Goal: Information Seeking & Learning: Learn about a topic

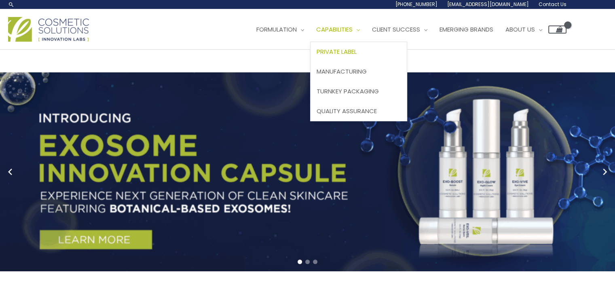
click at [352, 50] on span "Private Label" at bounding box center [337, 51] width 40 height 8
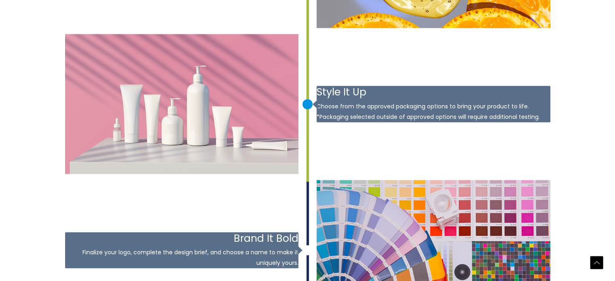
scroll to position [1146, 0]
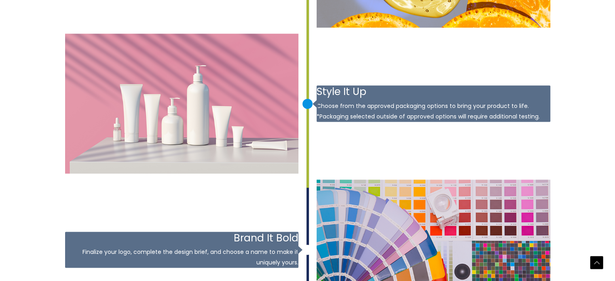
click at [201, 115] on img at bounding box center [182, 104] width 234 height 140
click at [358, 95] on h3 "Style It Up" at bounding box center [434, 91] width 234 height 13
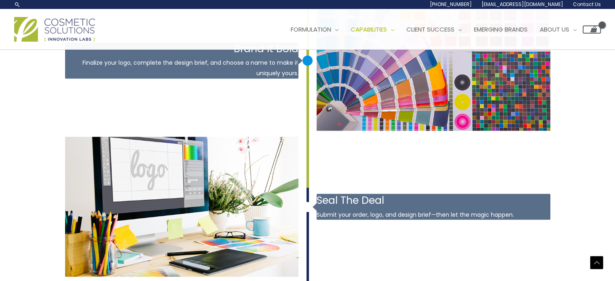
click at [403, 72] on img at bounding box center [434, 60] width 234 height 140
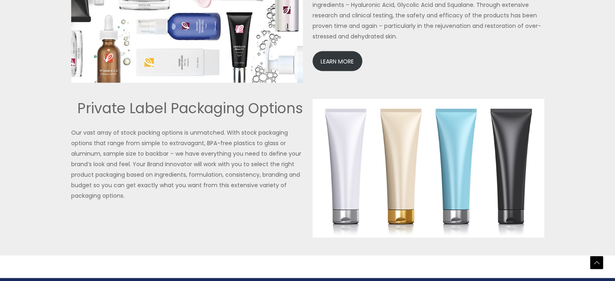
scroll to position [1867, 0]
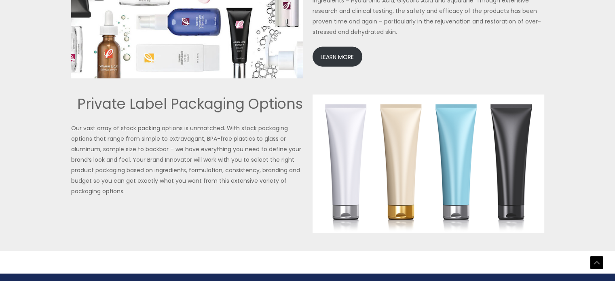
click at [300, 95] on h2 "Private Label Packaging Options" at bounding box center [187, 104] width 232 height 19
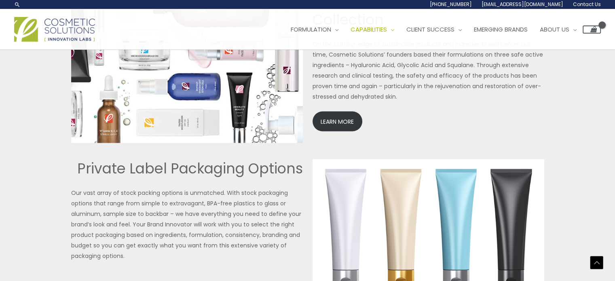
scroll to position [1796, 0]
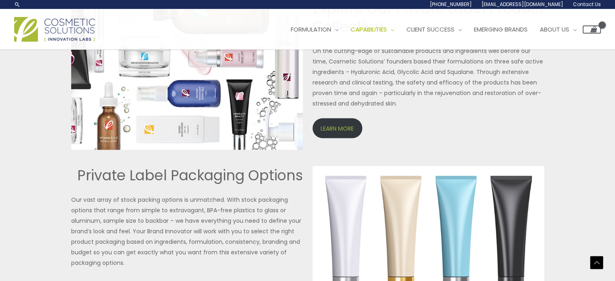
click at [328, 130] on link "LEARN MORE" at bounding box center [338, 129] width 50 height 20
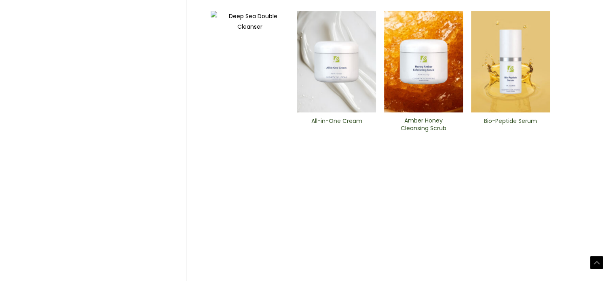
scroll to position [352, 0]
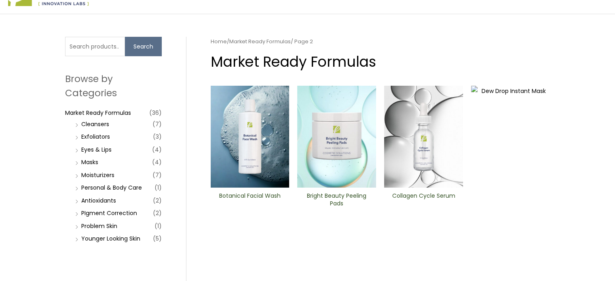
scroll to position [36, 0]
click at [97, 148] on link "Eyes & Lips" at bounding box center [96, 150] width 30 height 8
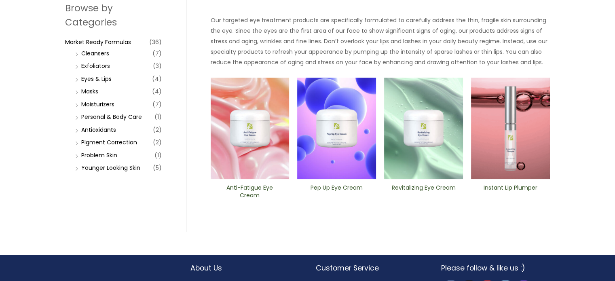
scroll to position [129, 0]
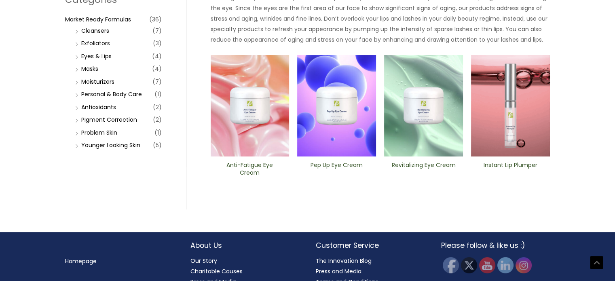
click at [497, 112] on img at bounding box center [510, 106] width 79 height 102
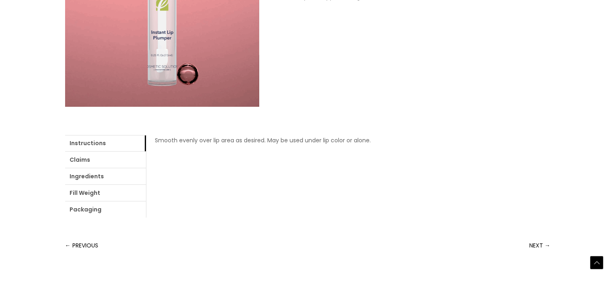
scroll to position [247, 0]
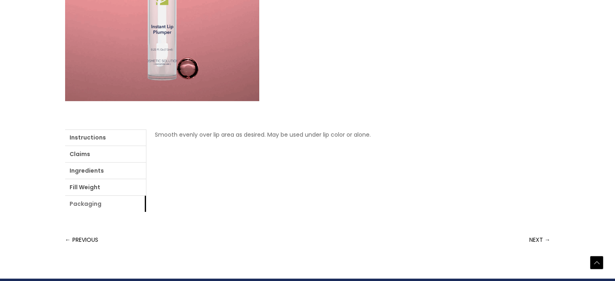
click at [120, 207] on link "Packaging" at bounding box center [105, 204] width 81 height 16
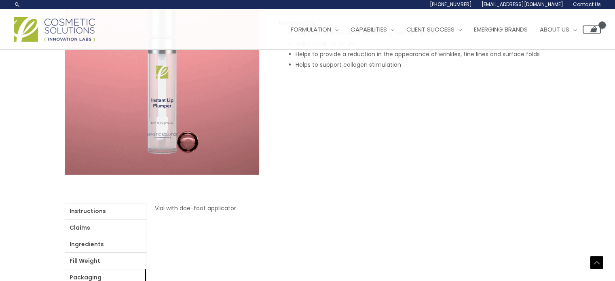
scroll to position [174, 0]
